Goal: Use online tool/utility

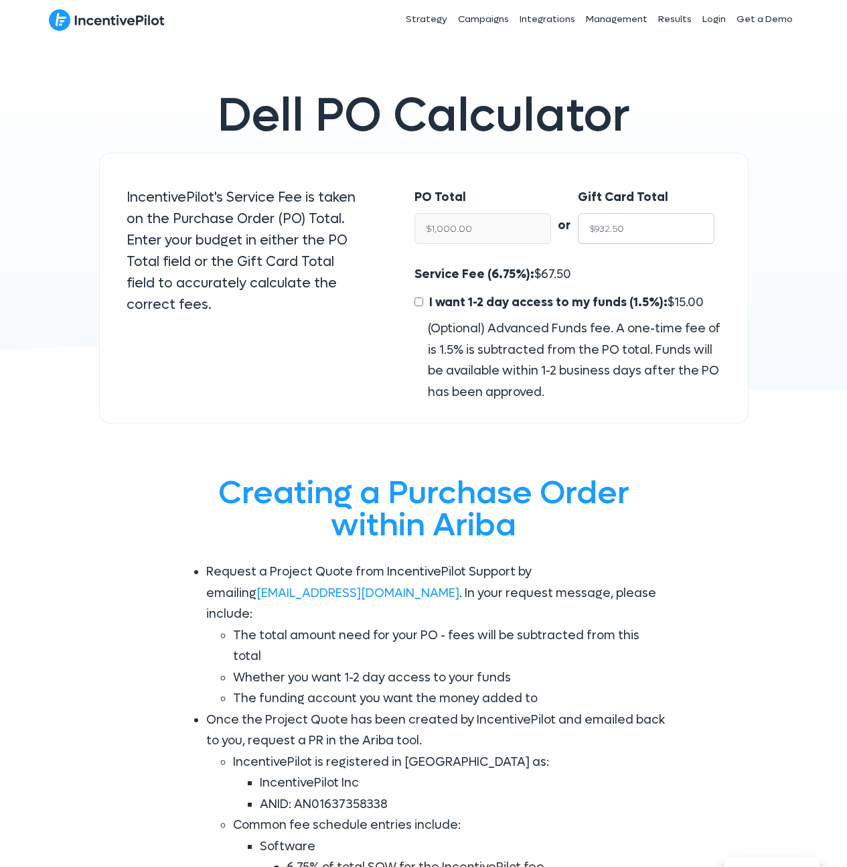
click at [653, 226] on input "$932.50" at bounding box center [646, 228] width 137 height 31
type input "$4"
type input "$4.29"
type input "$44"
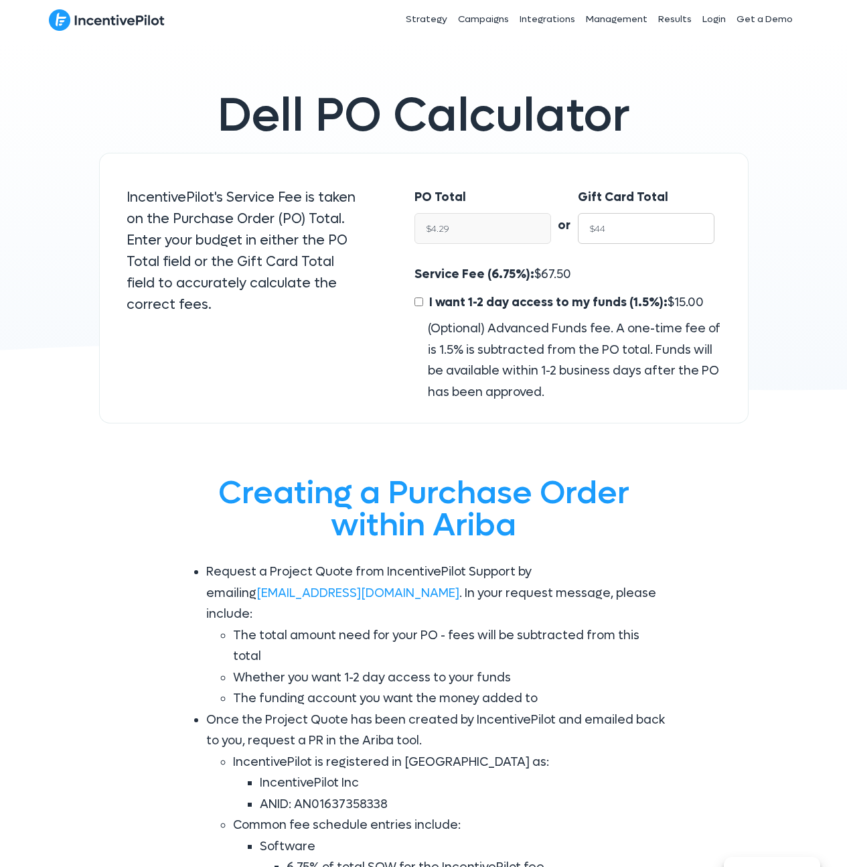
type input "$47.18"
type input "$440"
type input "$471.85"
type input "$440"
